Goal: Task Accomplishment & Management: Complete application form

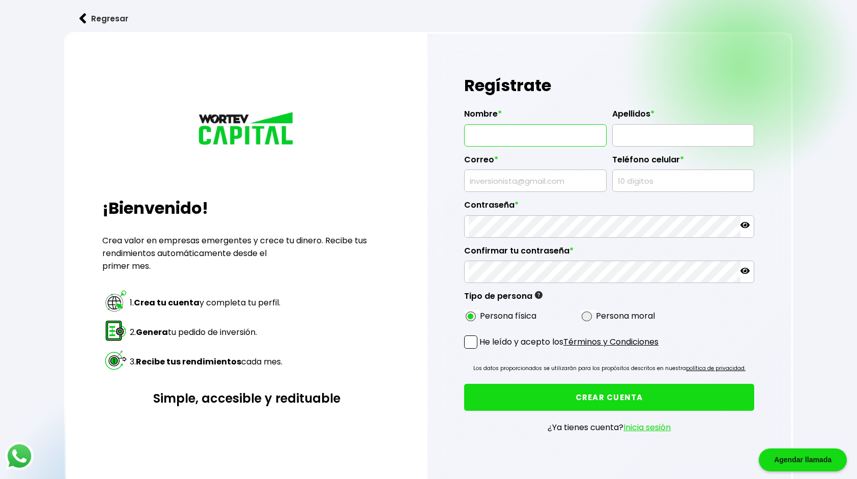
click at [529, 137] on input "text" at bounding box center [535, 135] width 133 height 21
type input "[PERSON_NAME]"
type input "[EMAIL_ADDRESS][DOMAIN_NAME]"
type input "5104014420"
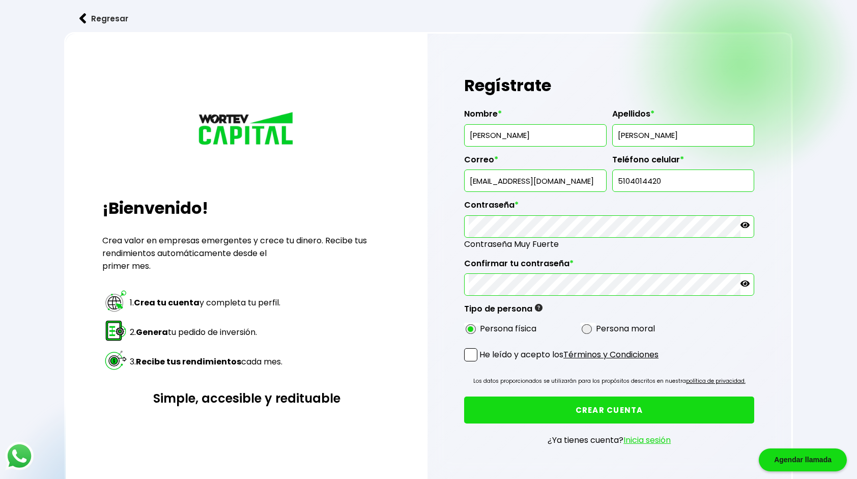
click at [471, 352] on span at bounding box center [470, 354] width 13 height 13
click at [482, 362] on input "He leído y acepto los Términos y Condiciones" at bounding box center [482, 362] width 0 height 0
click at [581, 402] on button "CREAR CUENTA" at bounding box center [609, 410] width 290 height 27
